Goal: Information Seeking & Learning: Learn about a topic

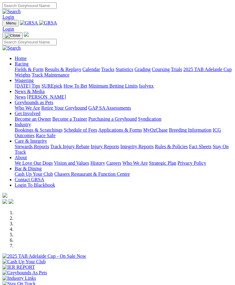
click at [154, 265] on div at bounding box center [117, 265] width 230 height 0
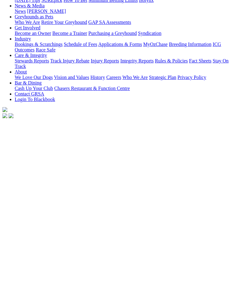
scroll to position [91, 0]
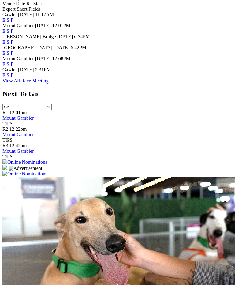
scroll to position [328, 0]
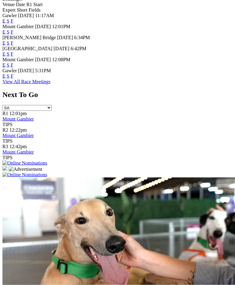
click at [51, 84] on link "View All Race Meetings" at bounding box center [26, 81] width 48 height 5
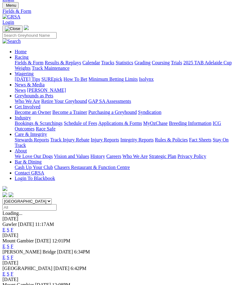
scroll to position [17, 0]
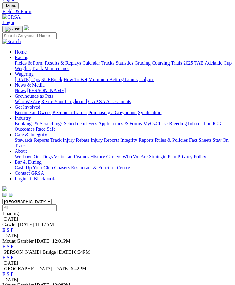
click at [22, 266] on div "Angle Park 10 Oct 25 6:42PM E S F" at bounding box center [117, 271] width 230 height 11
click at [26, 266] on span "[GEOGRAPHIC_DATA]" at bounding box center [27, 268] width 50 height 5
click at [9, 272] on link "S" at bounding box center [8, 274] width 3 height 5
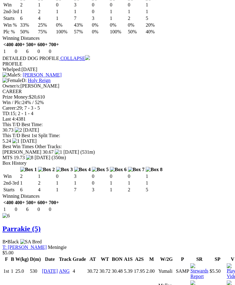
scroll to position [2025, 0]
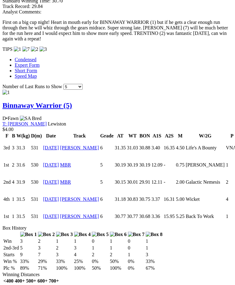
scroll to position [714, 0]
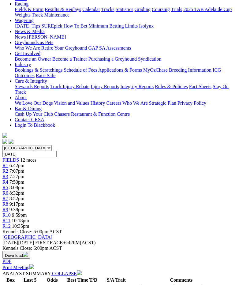
scroll to position [0, 0]
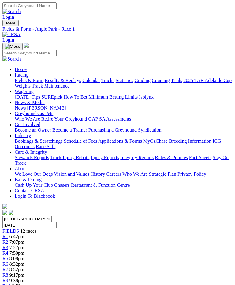
click at [8, 240] on span "R2" at bounding box center [5, 242] width 6 height 5
click at [74, 240] on div "R2 7:07pm" at bounding box center [117, 243] width 230 height 6
click at [8, 245] on link "R3" at bounding box center [5, 247] width 6 height 5
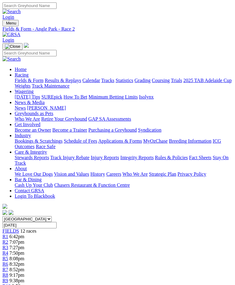
click at [8, 245] on link "R3" at bounding box center [5, 247] width 6 height 5
click at [8, 251] on span "R4" at bounding box center [5, 253] width 6 height 5
click at [8, 256] on link "R5" at bounding box center [5, 258] width 6 height 5
click at [8, 256] on span "R5" at bounding box center [5, 258] width 6 height 5
click at [8, 262] on link "R6" at bounding box center [5, 264] width 6 height 5
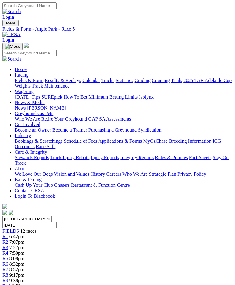
click at [8, 262] on link "R6" at bounding box center [5, 264] width 6 height 5
click at [8, 267] on link "R7" at bounding box center [5, 269] width 6 height 5
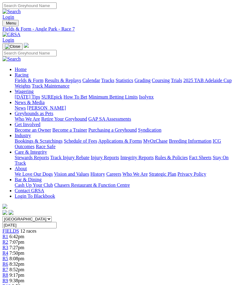
click at [8, 273] on link "R8" at bounding box center [5, 275] width 6 height 5
click at [8, 267] on link "R7" at bounding box center [5, 269] width 6 height 5
click at [8, 278] on span "R9" at bounding box center [5, 280] width 6 height 5
click at [8, 278] on link "R9" at bounding box center [5, 280] width 6 height 5
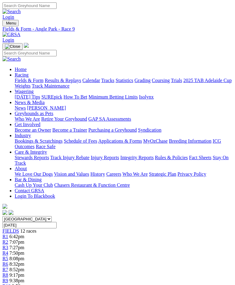
click at [8, 278] on link "R9" at bounding box center [5, 280] width 6 height 5
click at [11, 284] on link "R10" at bounding box center [6, 286] width 8 height 5
click at [57, 222] on input "[DATE]" at bounding box center [29, 225] width 54 height 6
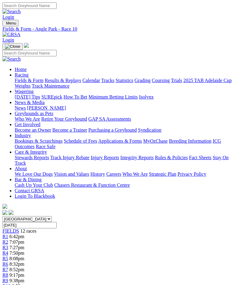
click at [57, 222] on input "[DATE]" at bounding box center [29, 225] width 54 height 6
